Goal: Task Accomplishment & Management: Manage account settings

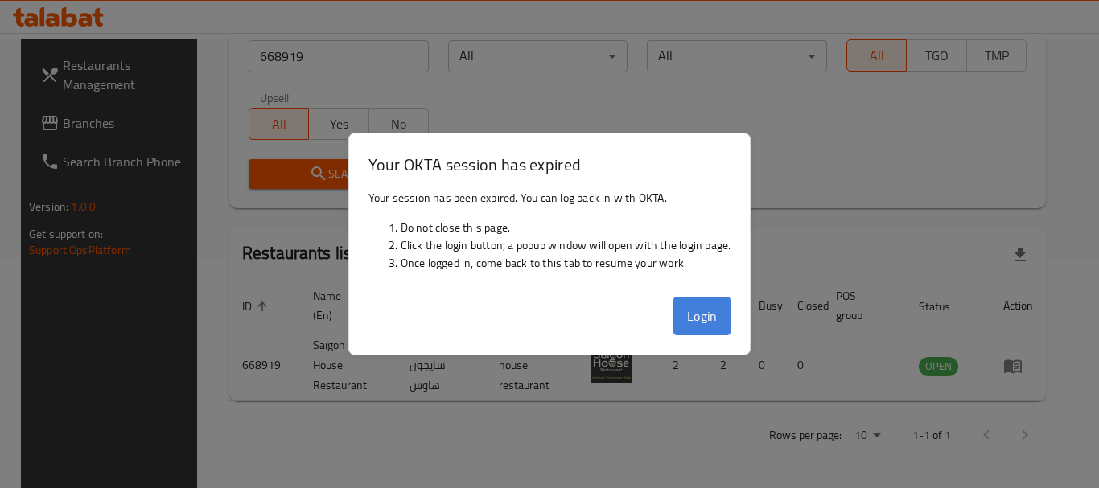
drag, startPoint x: 0, startPoint y: 0, endPoint x: 701, endPoint y: 318, distance: 769.4
click at [701, 318] on button "Login" at bounding box center [702, 316] width 58 height 39
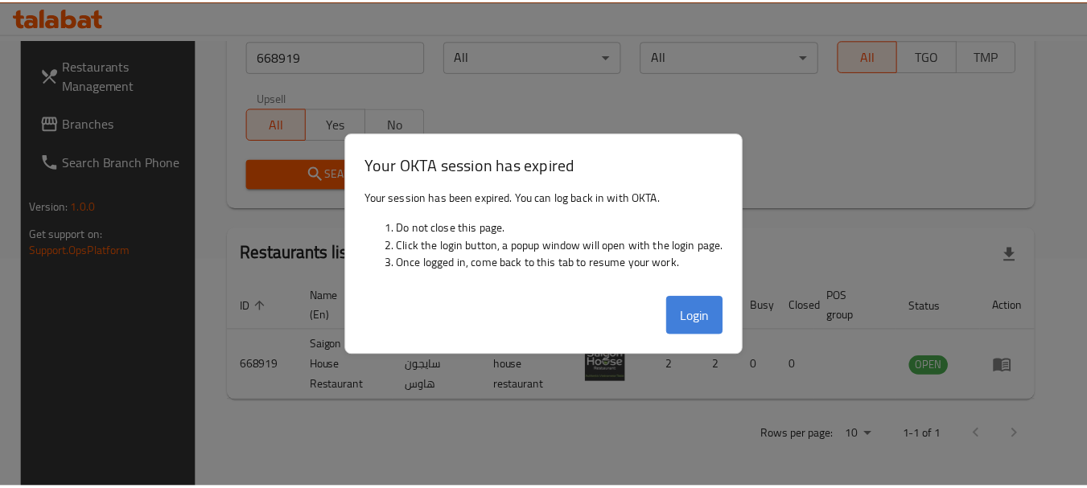
scroll to position [229, 0]
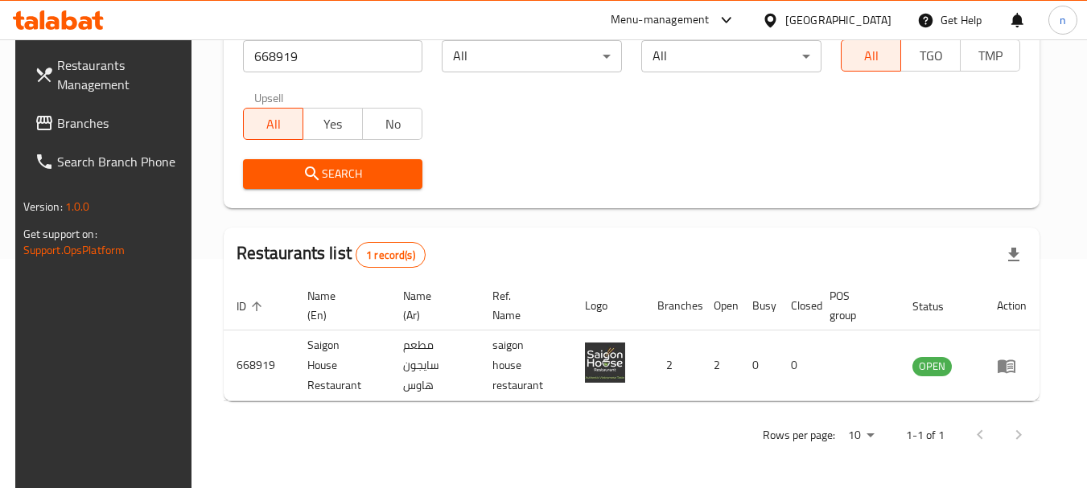
click at [80, 121] on span "Branches" at bounding box center [120, 122] width 127 height 19
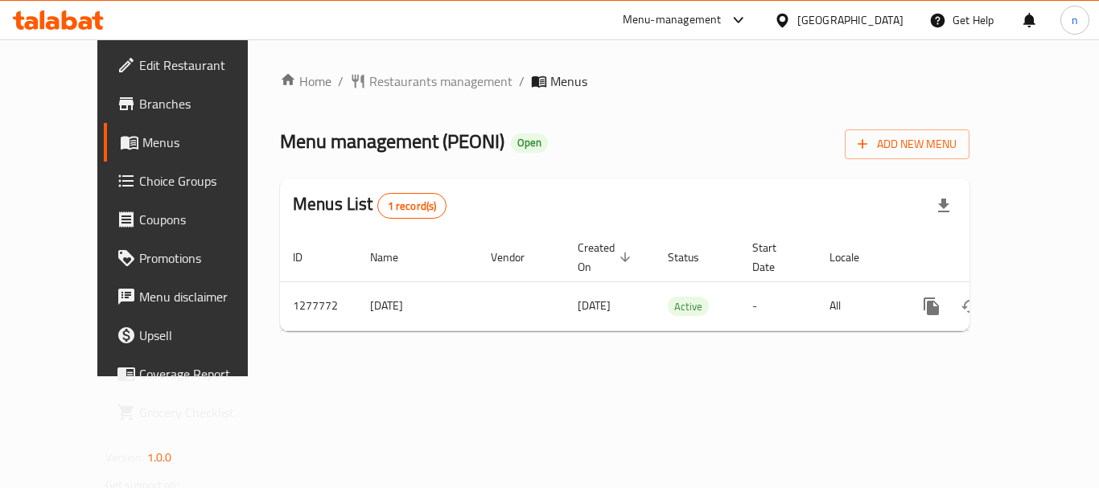
click at [139, 185] on span "Choice Groups" at bounding box center [203, 180] width 129 height 19
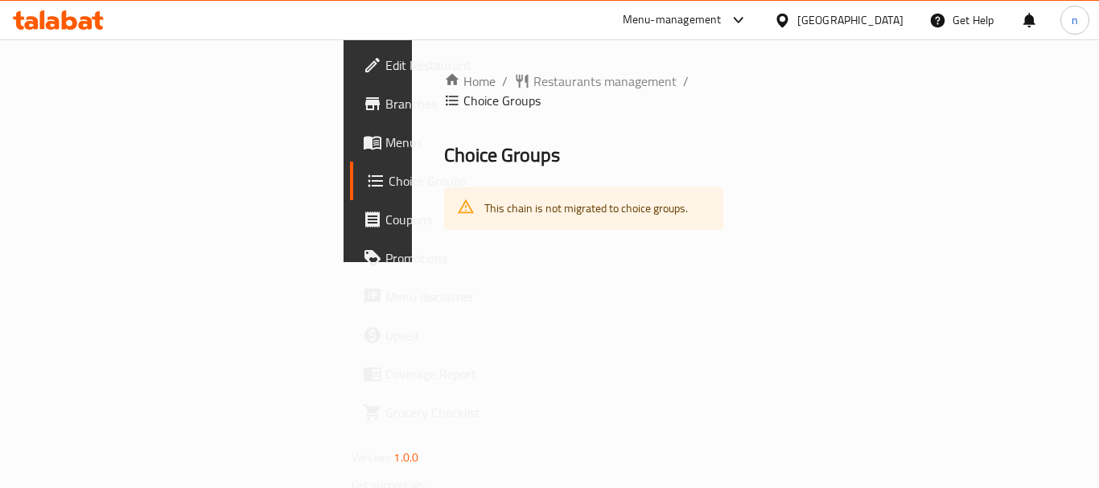
click at [389, 191] on span "Choice Groups" at bounding box center [451, 180] width 125 height 19
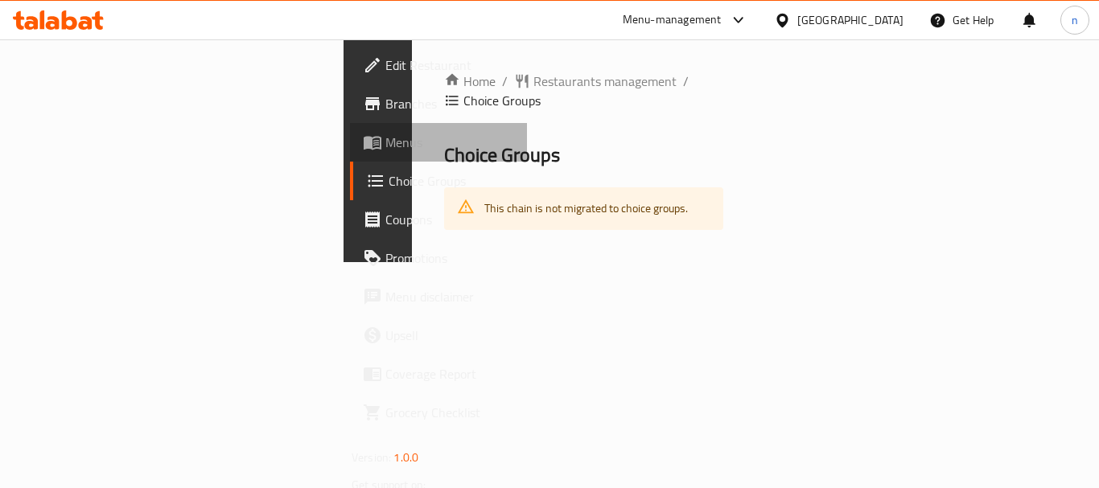
click at [385, 150] on span "Menus" at bounding box center [449, 142] width 129 height 19
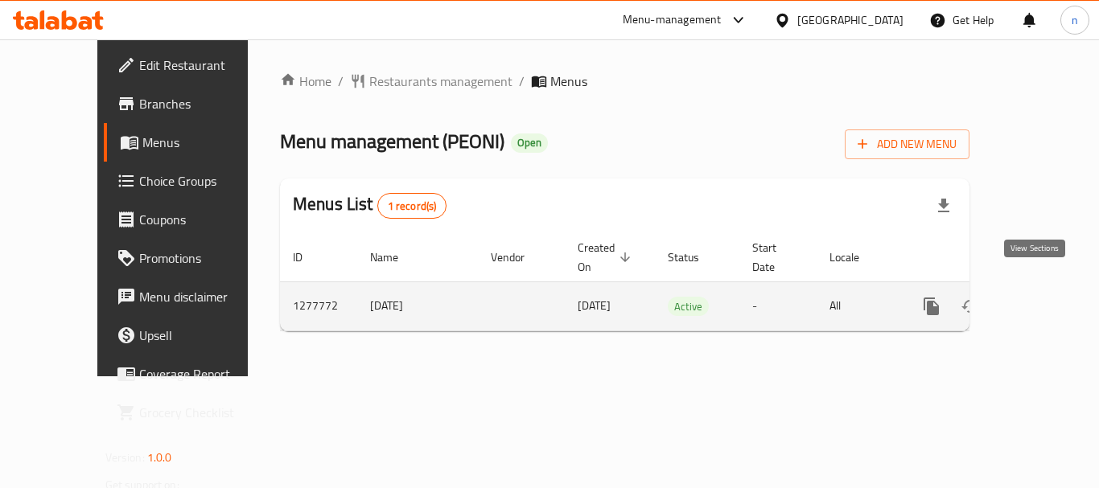
click at [1038, 297] on icon "enhanced table" at bounding box center [1047, 306] width 19 height 19
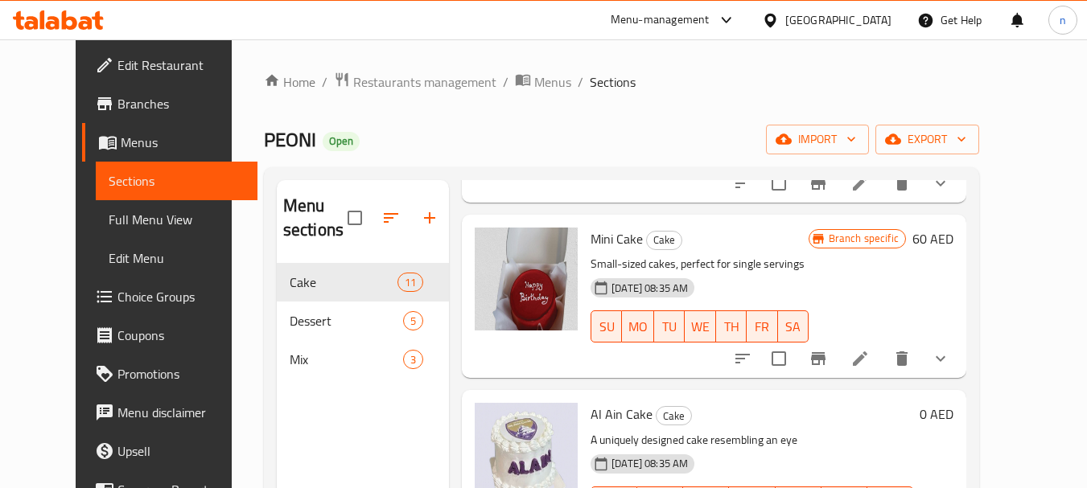
scroll to position [1509, 0]
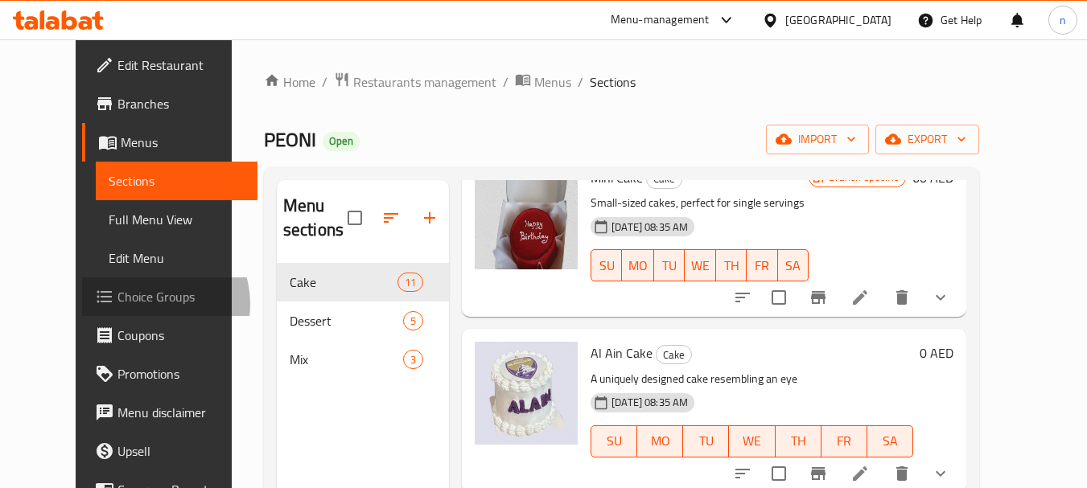
click at [117, 304] on span "Choice Groups" at bounding box center [180, 296] width 127 height 19
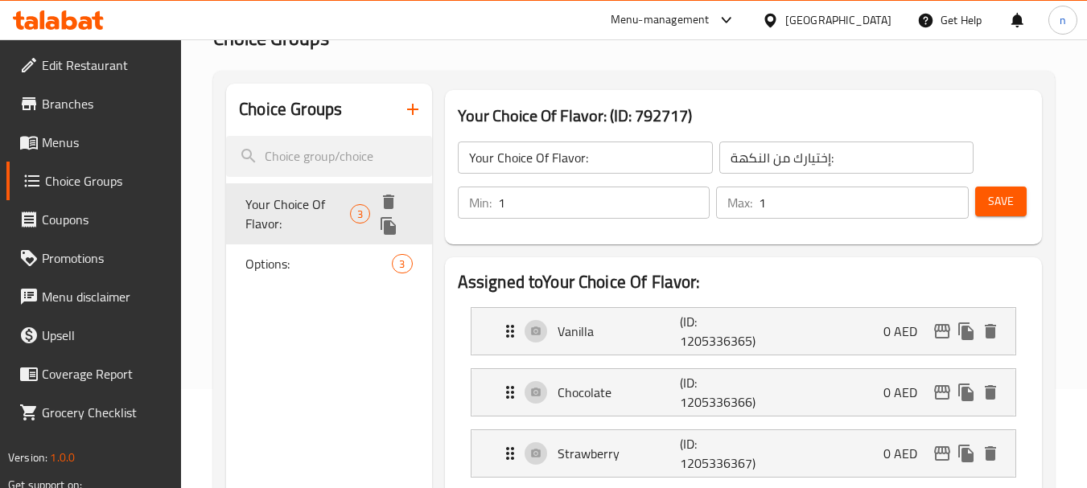
scroll to position [161, 0]
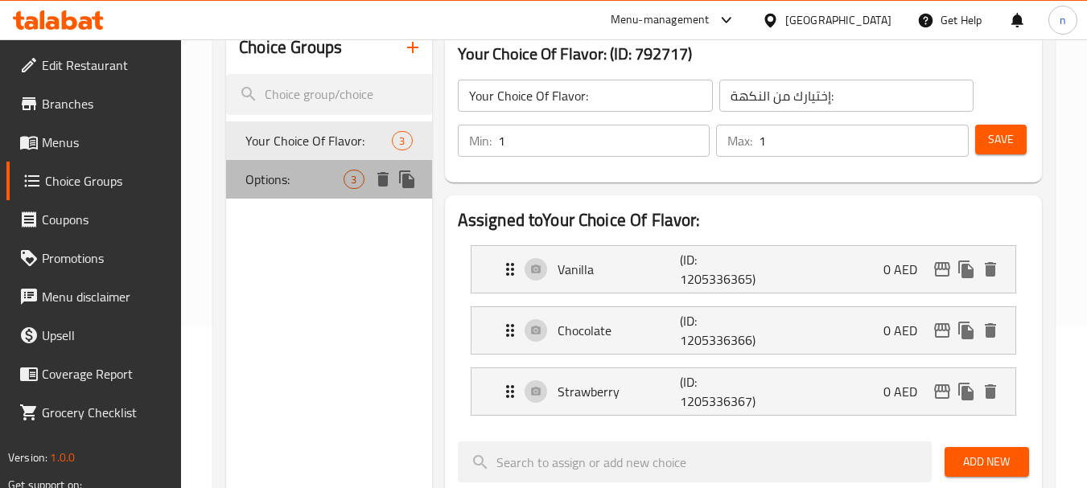
click at [294, 182] on span "Options:" at bounding box center [294, 179] width 98 height 19
type input "Options:"
type input "الخيارات:"
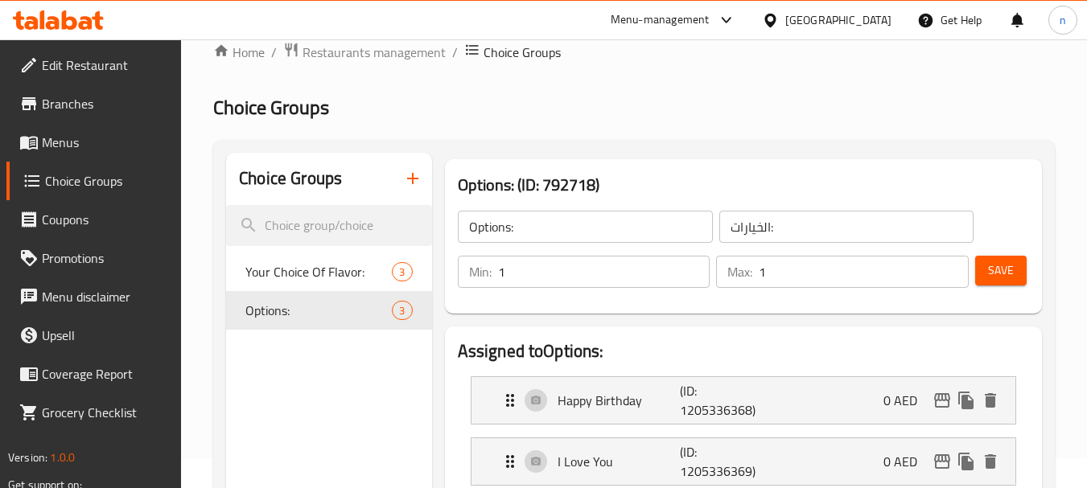
scroll to position [0, 0]
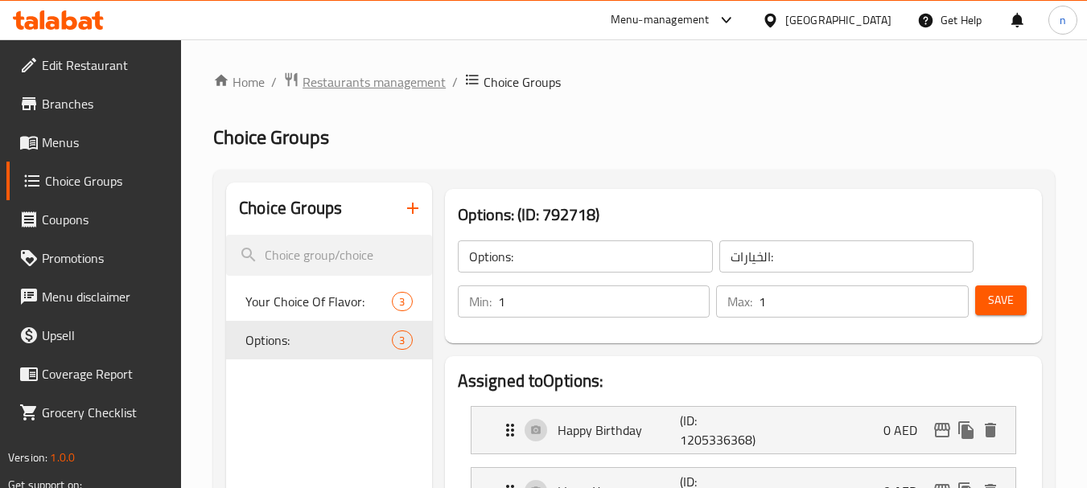
click at [340, 84] on span "Restaurants management" at bounding box center [373, 81] width 143 height 19
